Goal: Feedback & Contribution: Leave review/rating

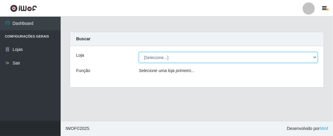
click at [256, 56] on select "[Selecione...] Extrabom - Loja 01 Centro de Distribuição" at bounding box center [228, 57] width 179 height 11
select select "435"
click at [139, 52] on select "[Selecione...] Extrabom - Loja 01 Centro de Distribuição" at bounding box center [228, 57] width 179 height 11
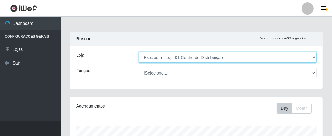
scroll to position [126, 252]
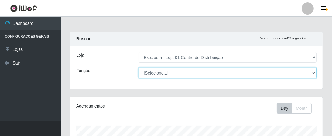
click at [262, 72] on select "[Selecione...] Carregador e Descarregador de Caminhão Carregador e Descarregado…" at bounding box center [227, 73] width 178 height 11
click at [138, 68] on select "[Selecione...] Carregador e Descarregador de Caminhão Carregador e Descarregado…" at bounding box center [227, 73] width 178 height 11
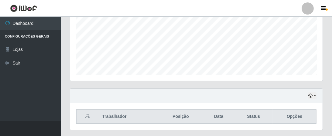
scroll to position [157, 0]
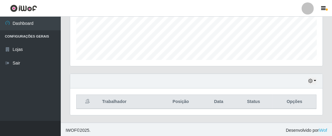
click at [184, 123] on footer "IWOF © 2025 . Desenvolvido por iWof" at bounding box center [196, 130] width 271 height 15
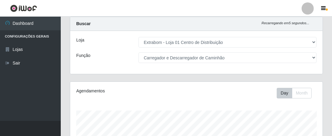
scroll to position [0, 0]
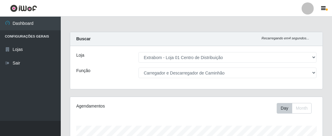
click at [246, 79] on div "Loja [Selecione...] Extrabom - Loja 01 Centro de Distribuição Função [Selecione…" at bounding box center [196, 67] width 252 height 43
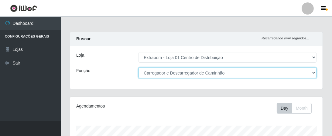
click at [246, 74] on select "[Selecione...] Carregador e Descarregador de Caminhão Carregador e Descarregado…" at bounding box center [227, 73] width 178 height 11
select select "138"
click at [138, 68] on select "[Selecione...] Carregador e Descarregador de Caminhão Carregador e Descarregado…" at bounding box center [227, 73] width 178 height 11
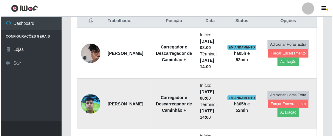
scroll to position [243, 0]
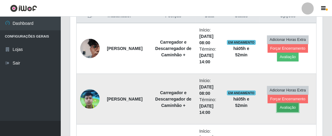
click at [291, 106] on button "Avaliação" at bounding box center [288, 107] width 22 height 8
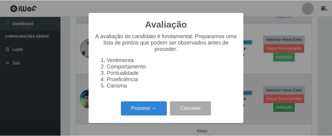
scroll to position [126, 249]
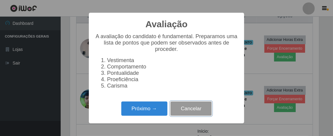
click at [198, 114] on button "Cancelar" at bounding box center [190, 109] width 41 height 14
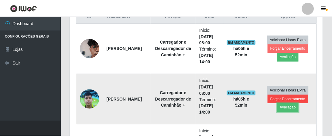
scroll to position [126, 252]
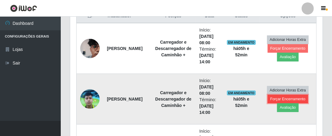
click at [286, 97] on button "Forçar Encerramento" at bounding box center [287, 99] width 41 height 8
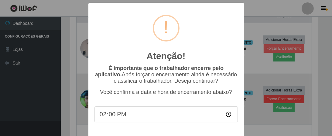
scroll to position [126, 249]
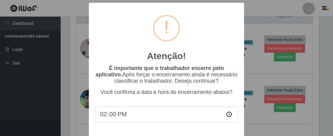
click at [45, 74] on div "Atenção! × É importante que o trabalhador encerre pelo aplicativo. Após forçar …" at bounding box center [166, 68] width 333 height 136
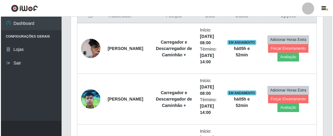
scroll to position [126, 252]
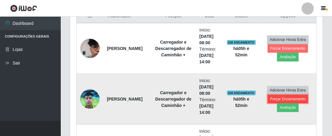
click at [284, 97] on button "Forçar Encerramento" at bounding box center [287, 99] width 41 height 8
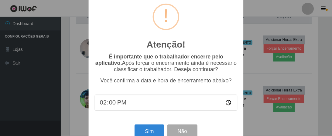
scroll to position [28, 0]
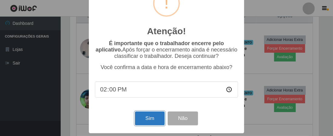
click at [153, 115] on button "Sim" at bounding box center [149, 119] width 29 height 14
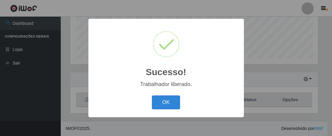
scroll to position [126, 249]
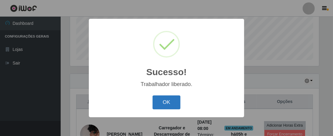
click at [164, 102] on button "OK" at bounding box center [167, 103] width 28 height 14
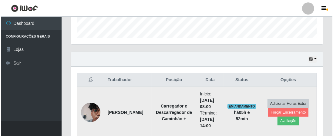
scroll to position [187, 0]
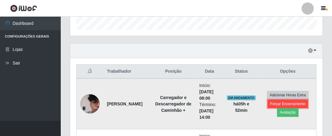
click at [285, 101] on button "Forçar Encerramento" at bounding box center [287, 104] width 41 height 8
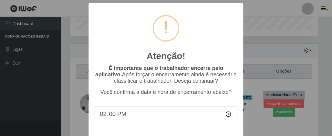
scroll to position [28, 0]
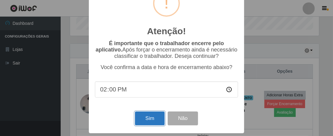
click at [147, 118] on button "Sim" at bounding box center [149, 119] width 29 height 14
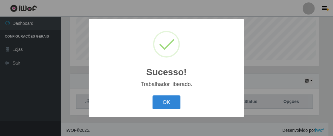
scroll to position [0, 0]
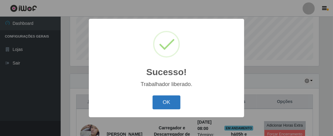
click at [165, 106] on button "OK" at bounding box center [167, 103] width 28 height 14
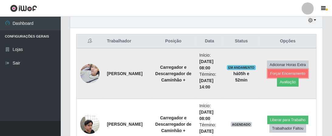
drag, startPoint x: 289, startPoint y: 70, endPoint x: 264, endPoint y: 89, distance: 32.1
click at [264, 90] on td "Adicionar Horas Extra Forçar Encerramento Avaliação" at bounding box center [287, 73] width 57 height 51
click at [288, 81] on button "Avaliação" at bounding box center [288, 82] width 22 height 8
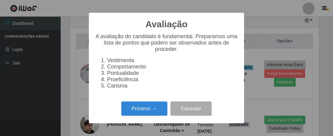
click at [123, 70] on li "Comportamento" at bounding box center [172, 67] width 131 height 6
click at [121, 70] on li "Comportamento" at bounding box center [172, 67] width 131 height 6
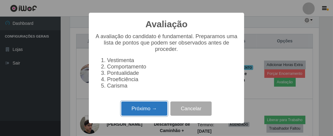
click at [149, 110] on button "Próximo →" at bounding box center [144, 109] width 46 height 14
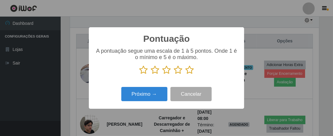
click at [146, 70] on icon at bounding box center [143, 70] width 8 height 9
click at [139, 75] on input "radio" at bounding box center [139, 75] width 0 height 0
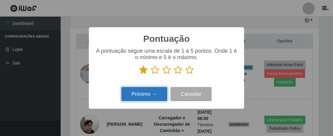
click at [157, 97] on button "Próximo →" at bounding box center [144, 94] width 46 height 14
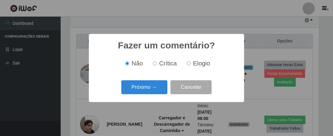
click at [161, 64] on span "Crítica" at bounding box center [168, 63] width 18 height 7
click at [157, 64] on input "Crítica" at bounding box center [155, 64] width 4 height 4
radio input "true"
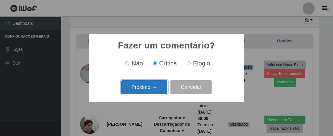
click at [151, 91] on button "Próximo →" at bounding box center [144, 87] width 46 height 14
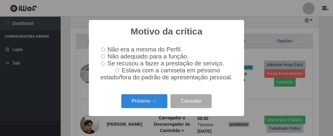
click at [102, 48] on input "Não era a mesma do Perfil." at bounding box center [103, 50] width 4 height 4
radio input "true"
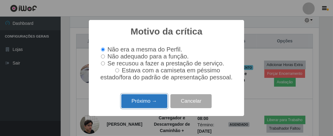
click at [144, 106] on button "Próximo →" at bounding box center [144, 101] width 46 height 14
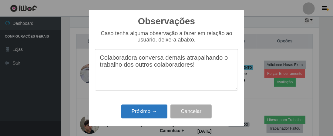
type textarea "Colaboradora conversa demais atrapalhando o trabalho dos outros colaboradores!"
click at [151, 113] on button "Próximo →" at bounding box center [144, 112] width 46 height 14
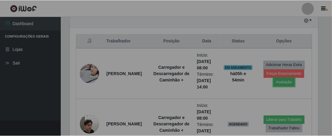
scroll to position [126, 252]
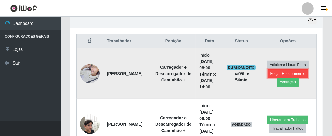
click at [293, 71] on button "Forçar Encerramento" at bounding box center [287, 73] width 41 height 8
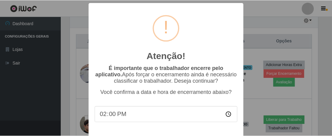
scroll to position [28, 0]
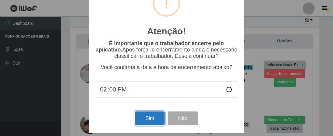
click at [152, 114] on button "Sim" at bounding box center [149, 119] width 29 height 14
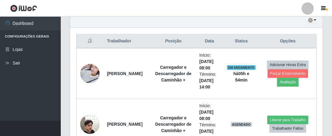
scroll to position [126, 249]
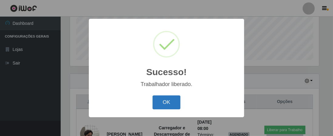
click at [173, 106] on button "OK" at bounding box center [167, 103] width 28 height 14
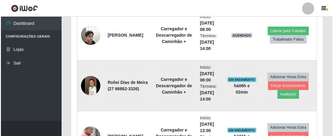
scroll to position [248, 0]
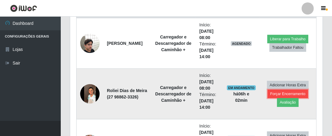
click at [283, 91] on button "Forçar Encerramento" at bounding box center [287, 94] width 41 height 8
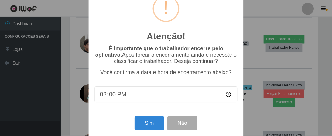
scroll to position [28, 0]
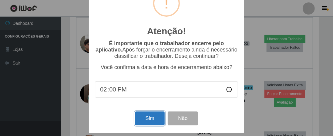
click at [149, 119] on button "Sim" at bounding box center [149, 119] width 29 height 14
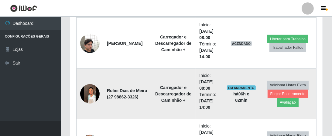
scroll to position [126, 249]
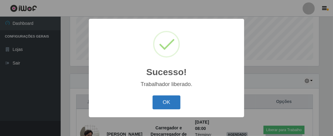
click at [173, 103] on button "OK" at bounding box center [167, 103] width 28 height 14
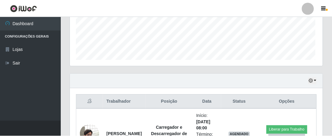
scroll to position [126, 252]
